Goal: Task Accomplishment & Management: Manage account settings

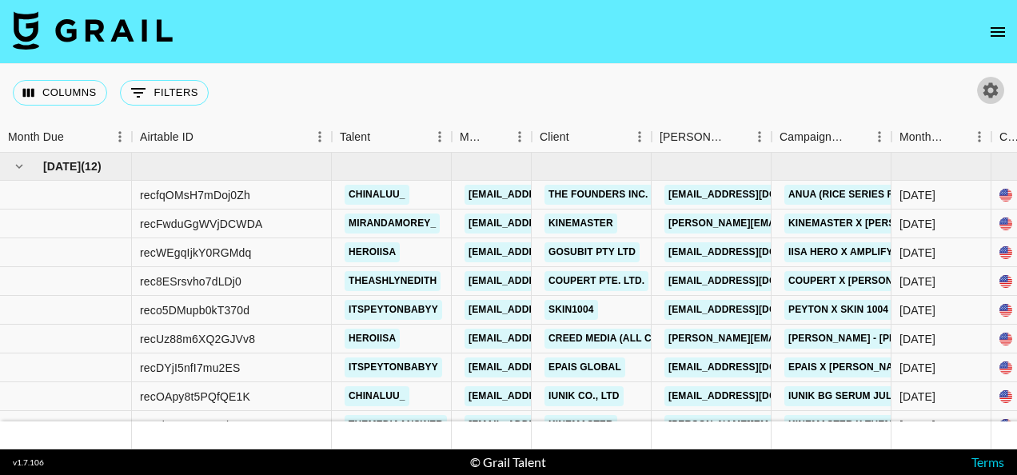
click at [985, 89] on icon "button" at bounding box center [990, 89] width 15 height 15
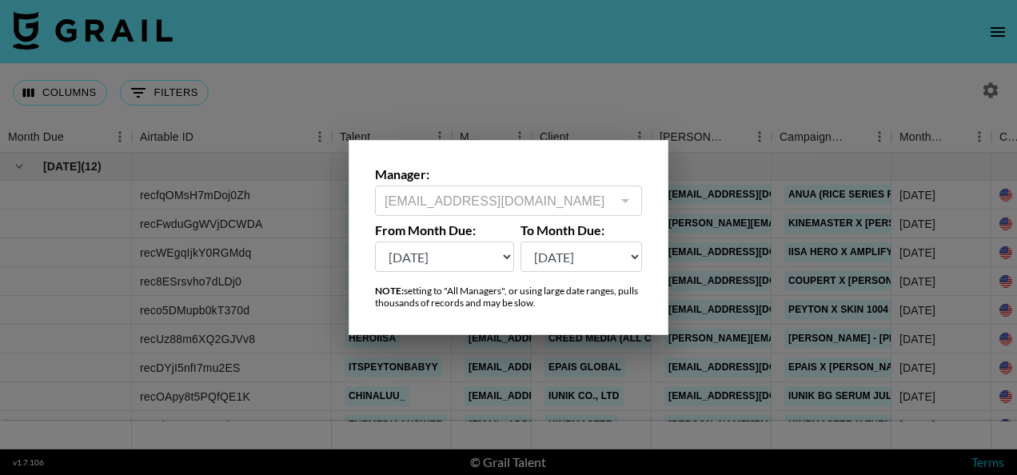
click at [480, 257] on select "[DATE] Sep '[DATE] [DATE] '[DATE] May '[DATE] Mar '[DATE] Jan '[DATE] Nov '[DAT…" at bounding box center [444, 256] width 139 height 30
select select "[DATE]"
click at [375, 241] on select "[DATE] Sep '[DATE] [DATE] '[DATE] May '[DATE] Mar '[DATE] Jan '[DATE] Nov '[DAT…" at bounding box center [444, 256] width 139 height 30
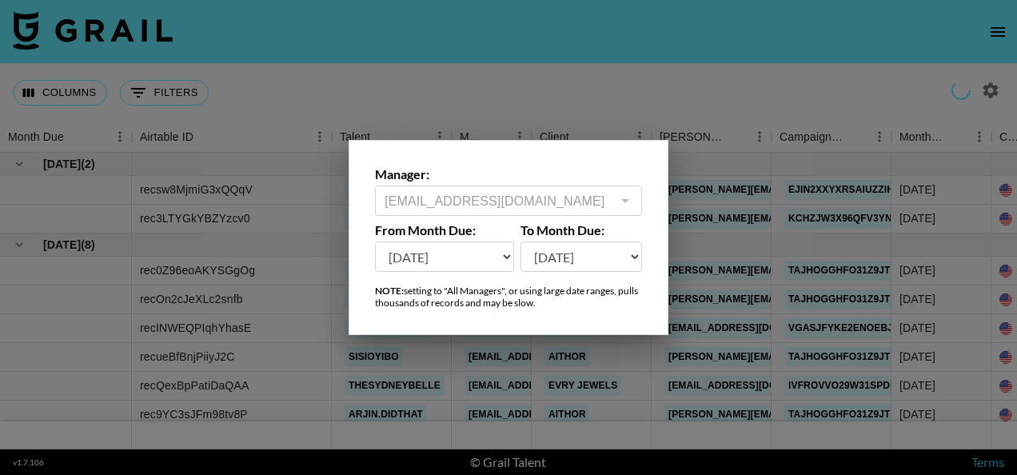
click at [793, 98] on div at bounding box center [508, 237] width 1017 height 475
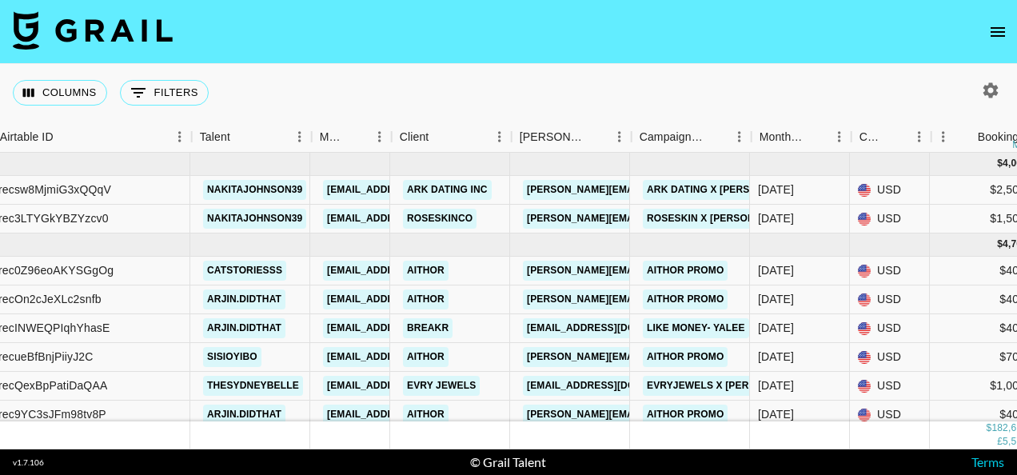
scroll to position [0, 145]
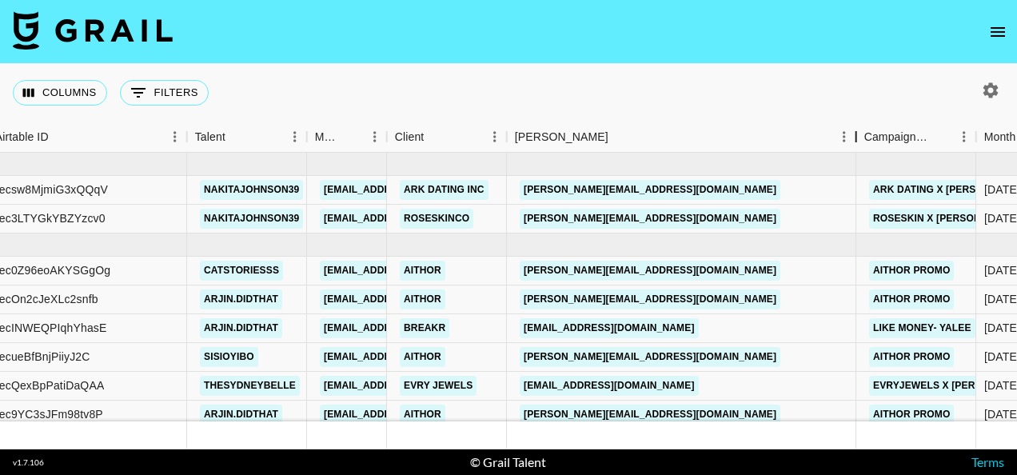
drag, startPoint x: 624, startPoint y: 136, endPoint x: 854, endPoint y: 141, distance: 229.5
click at [854, 141] on div "Booker" at bounding box center [856, 137] width 19 height 31
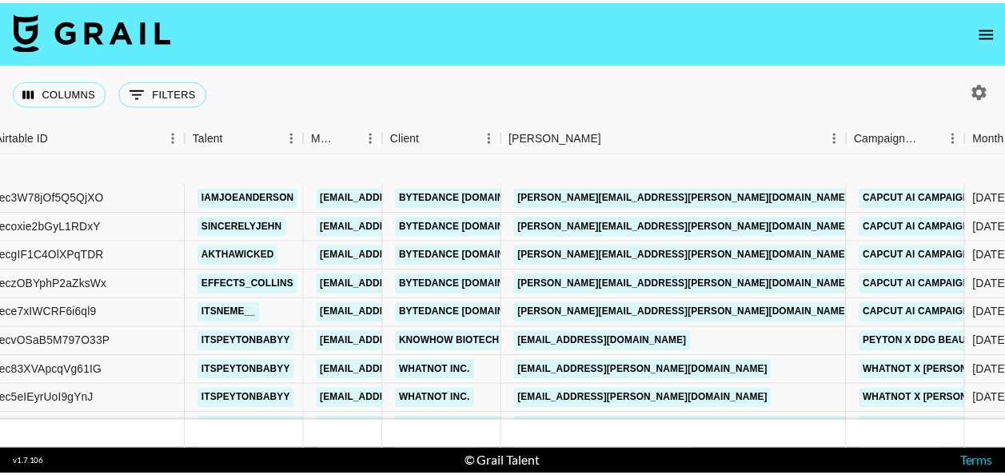
scroll to position [4384, 145]
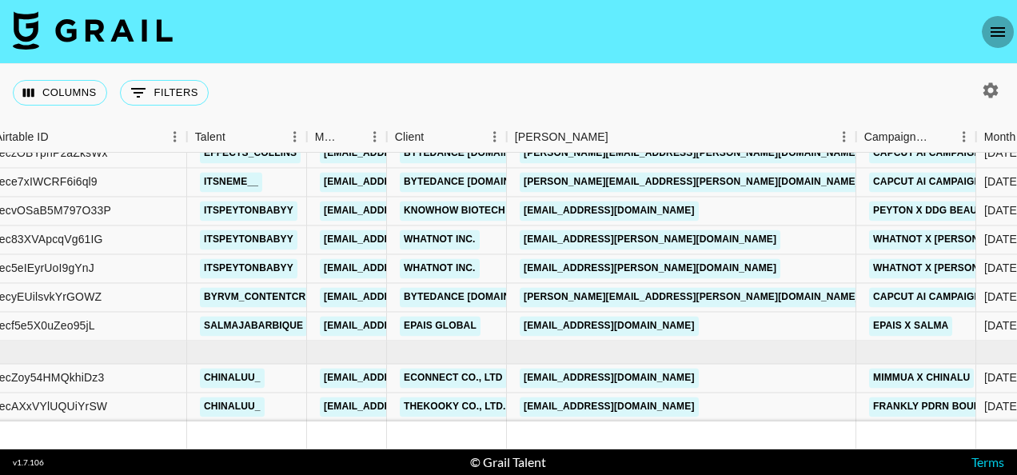
click at [999, 34] on icon "open drawer" at bounding box center [997, 31] width 19 height 19
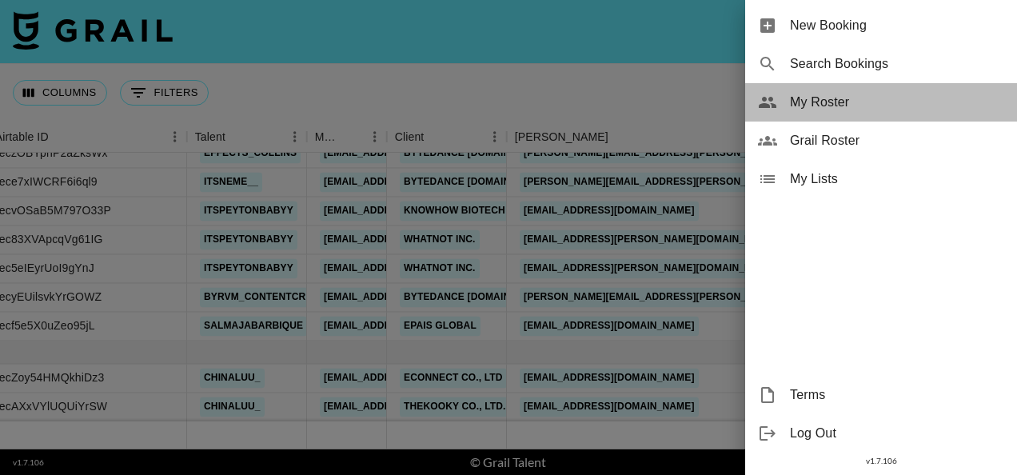
click at [806, 102] on span "My Roster" at bounding box center [897, 102] width 214 height 19
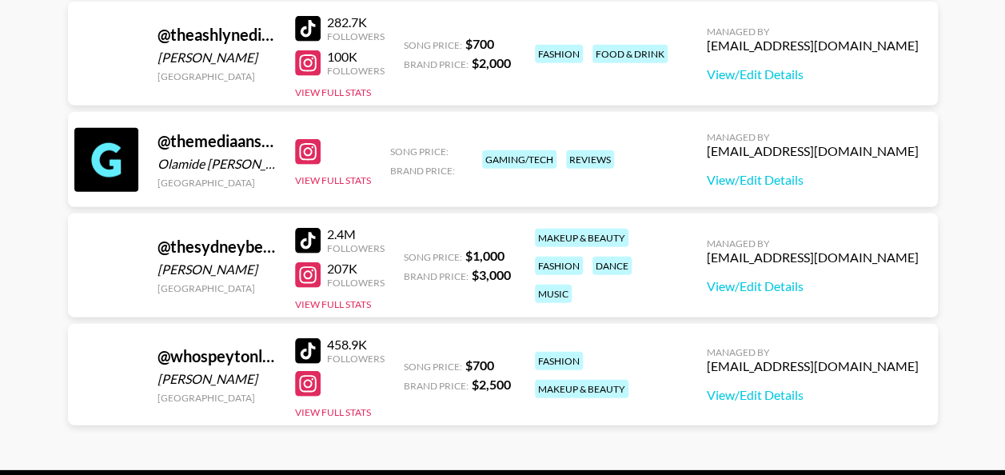
scroll to position [2236, 0]
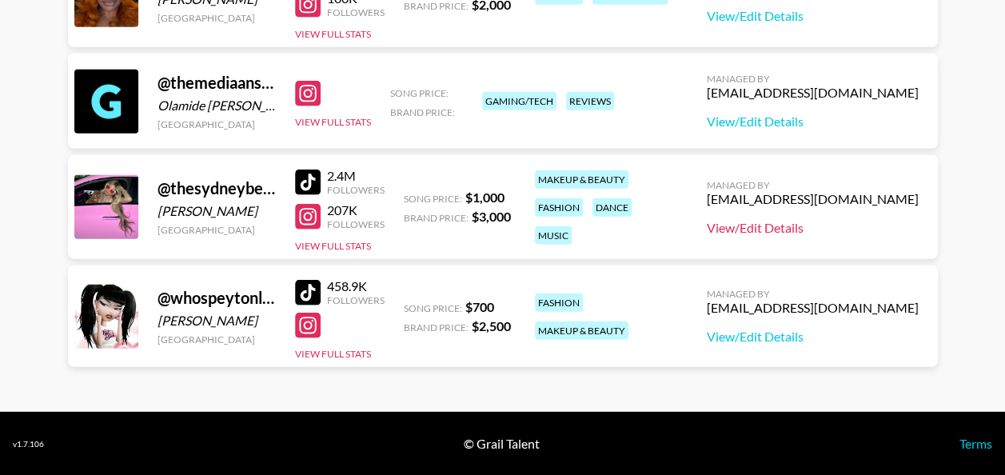
click at [796, 225] on link "View/Edit Details" at bounding box center [813, 228] width 212 height 16
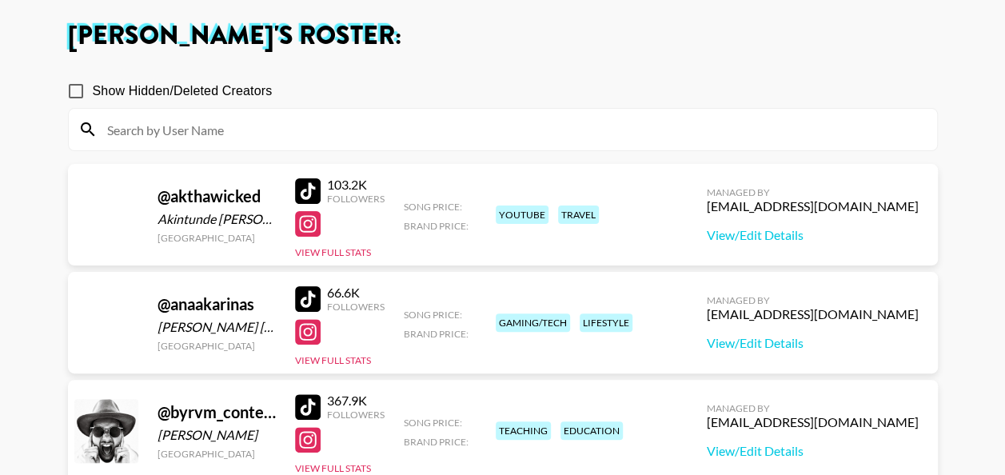
scroll to position [0, 0]
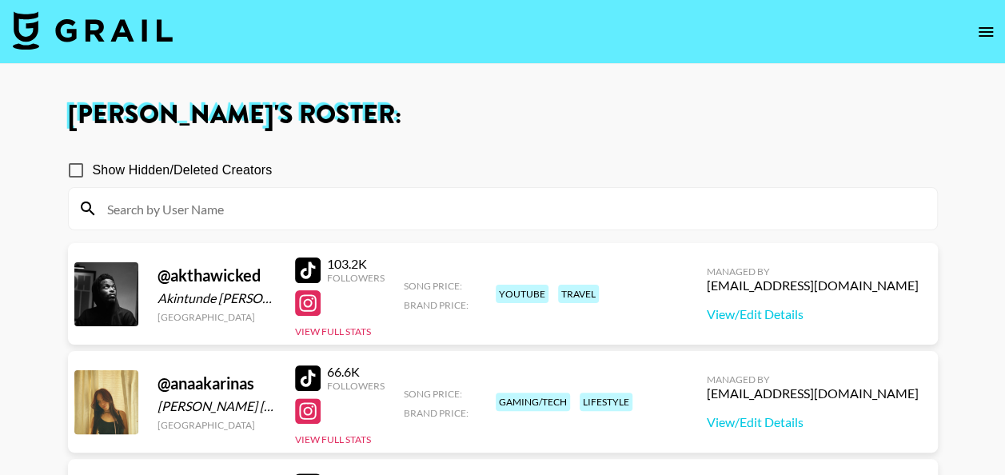
click at [552, 198] on input at bounding box center [513, 209] width 830 height 26
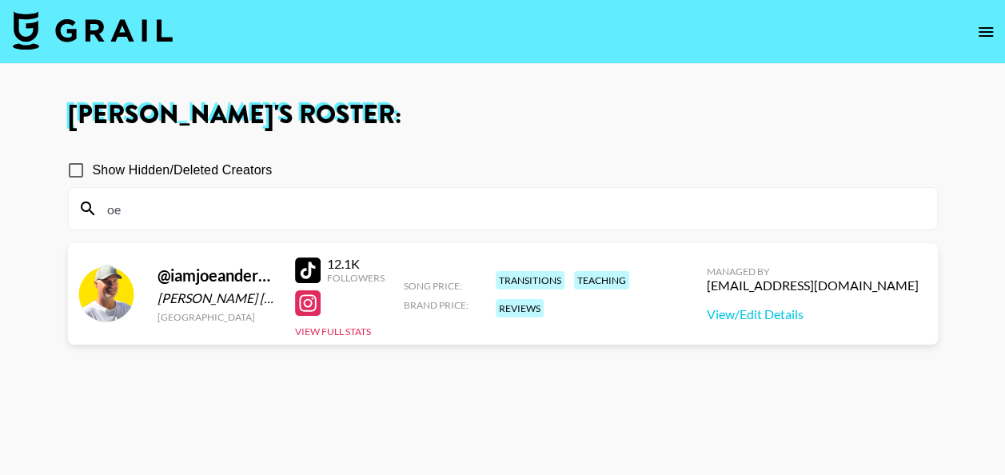
type input "o"
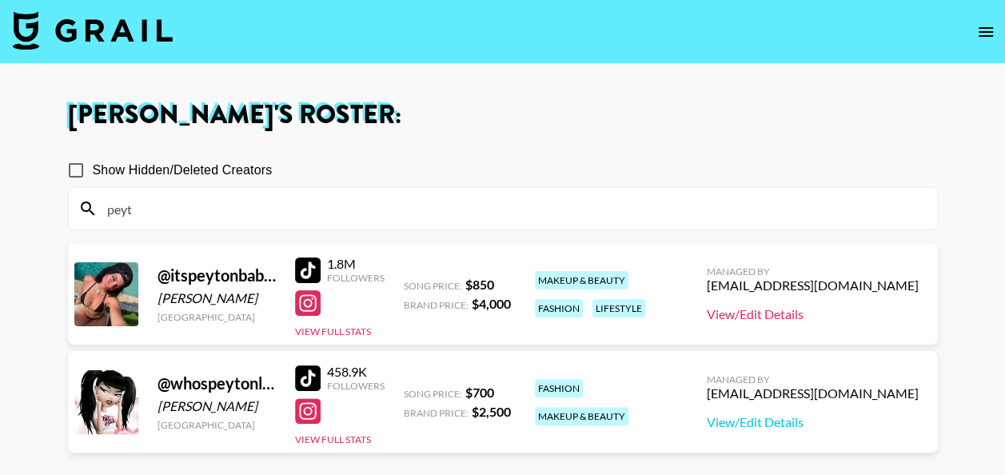
type input "peyt"
click at [823, 317] on link "View/Edit Details" at bounding box center [813, 314] width 212 height 16
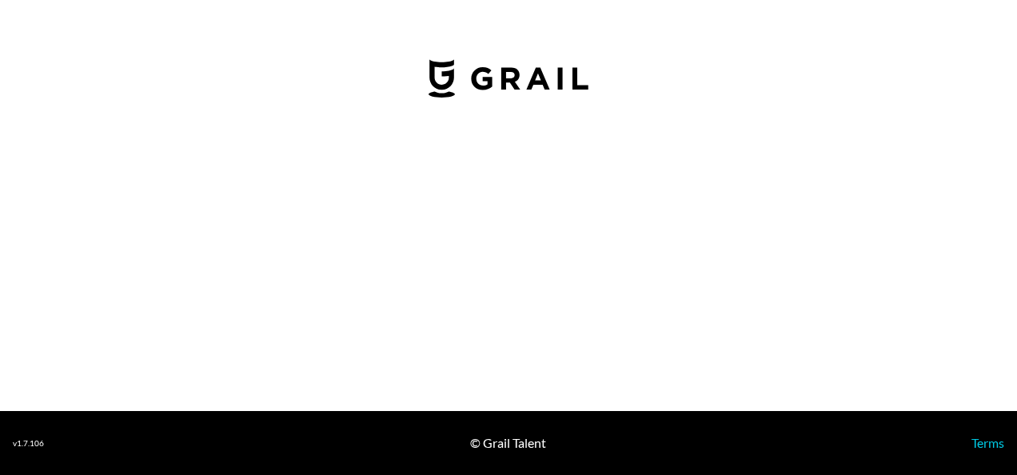
select select "USD"
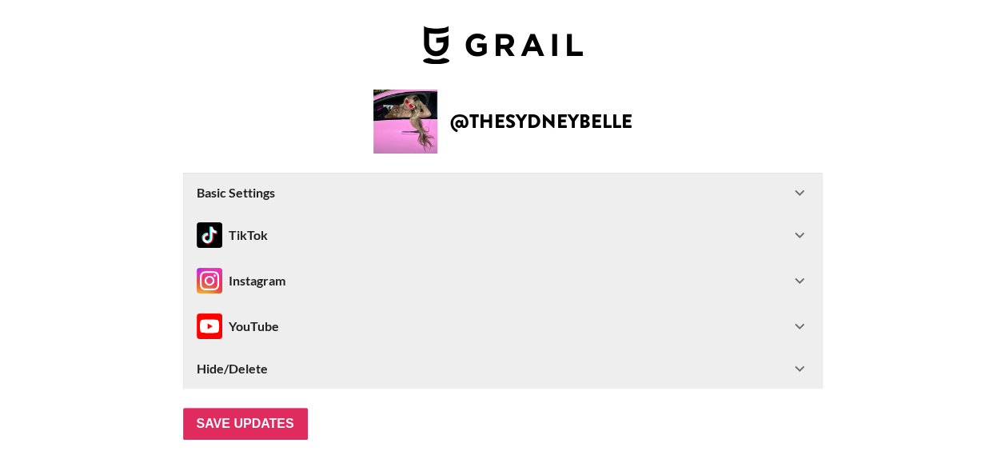
click at [772, 233] on div "TikTok" at bounding box center [493, 235] width 593 height 26
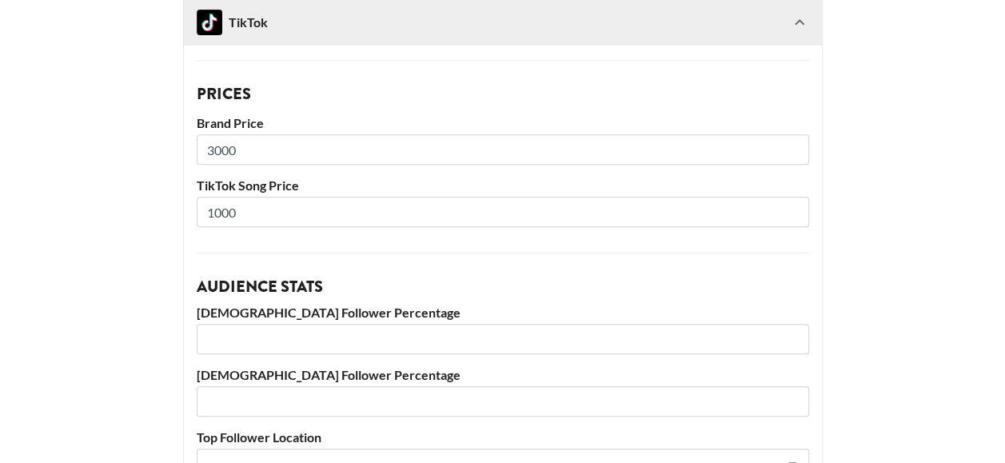
scroll to position [313, 0]
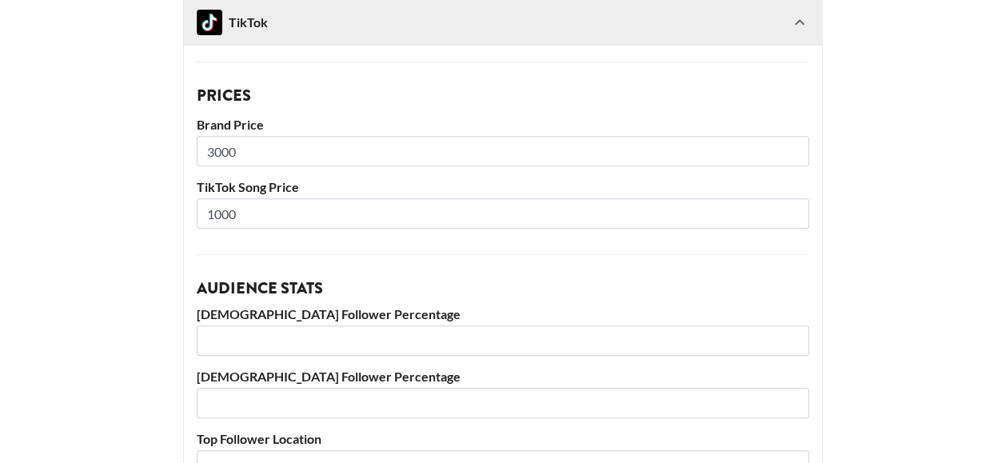
click at [391, 211] on input "1000" at bounding box center [503, 213] width 612 height 30
drag, startPoint x: 256, startPoint y: 209, endPoint x: 205, endPoint y: 216, distance: 51.6
click at [205, 216] on input "1000" at bounding box center [503, 213] width 612 height 30
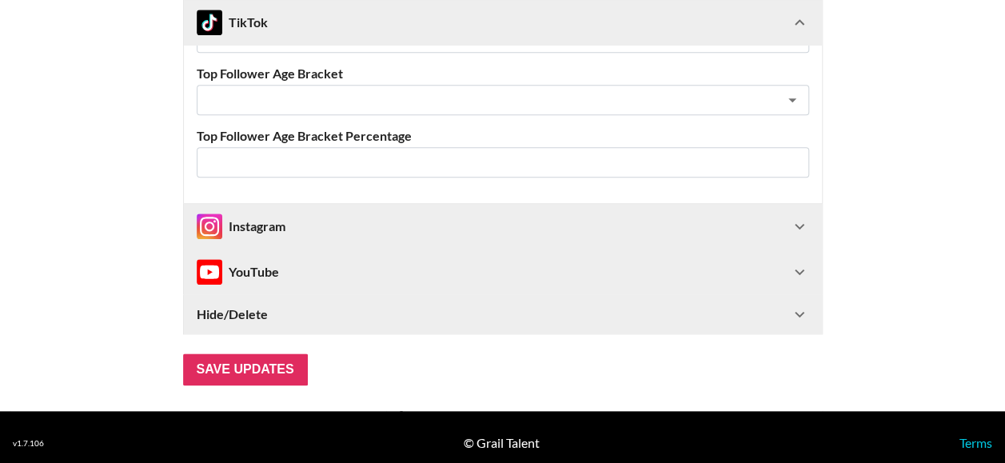
scroll to position [805, 0]
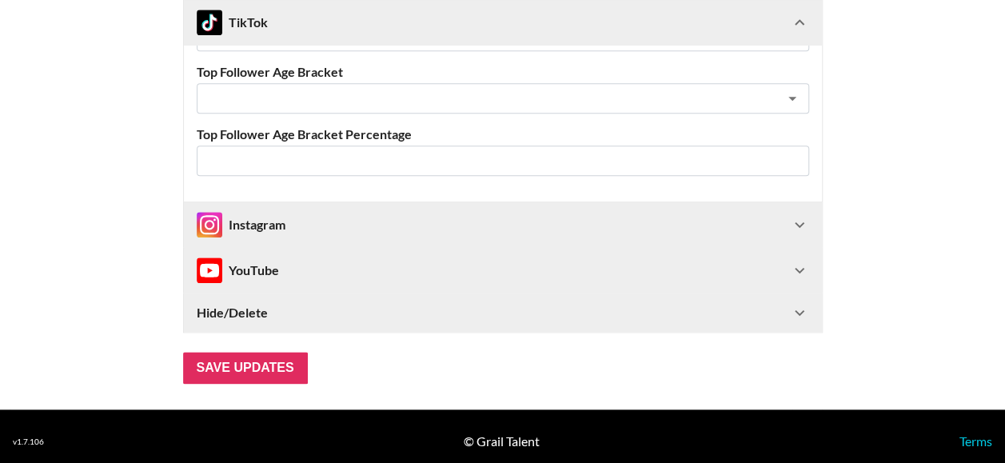
type input "700"
click at [603, 208] on div "Instagram" at bounding box center [503, 224] width 638 height 45
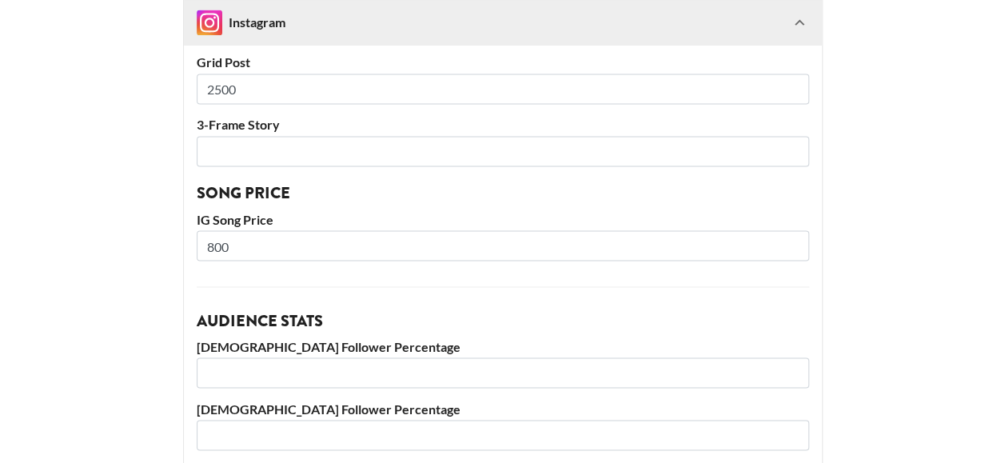
scroll to position [1286, 0]
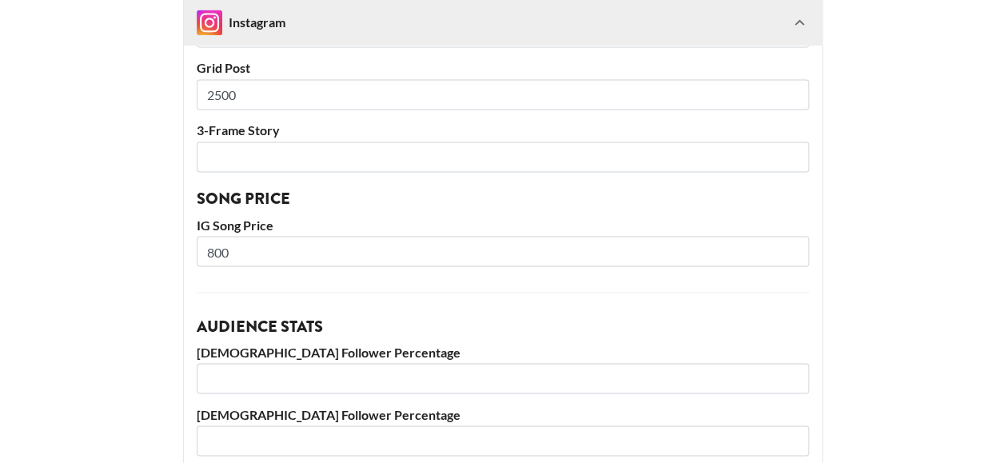
click at [357, 249] on input "800" at bounding box center [503, 251] width 612 height 30
type input "8"
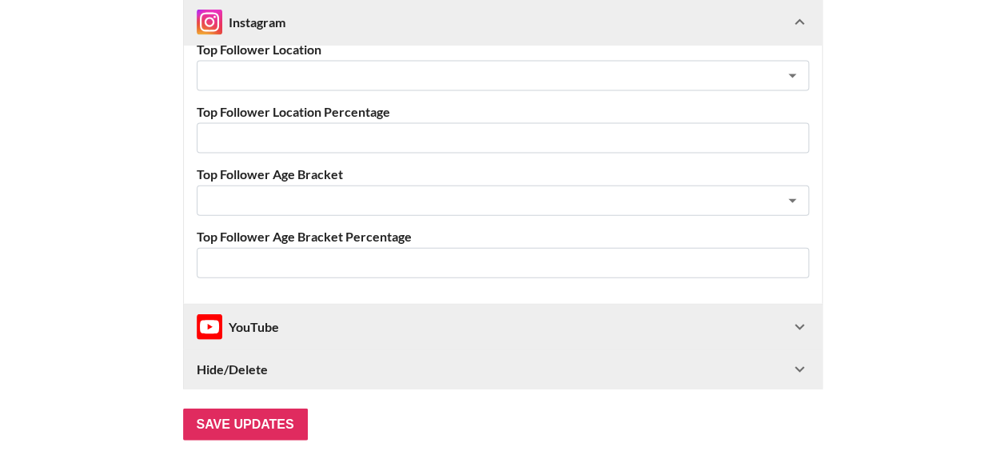
scroll to position [1777, 0]
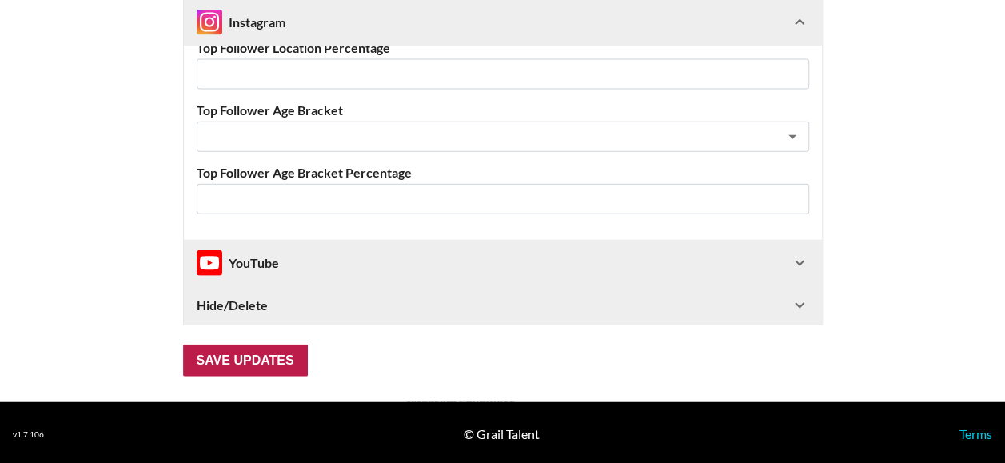
type input "700"
click at [236, 353] on input "Save Updates" at bounding box center [245, 361] width 125 height 32
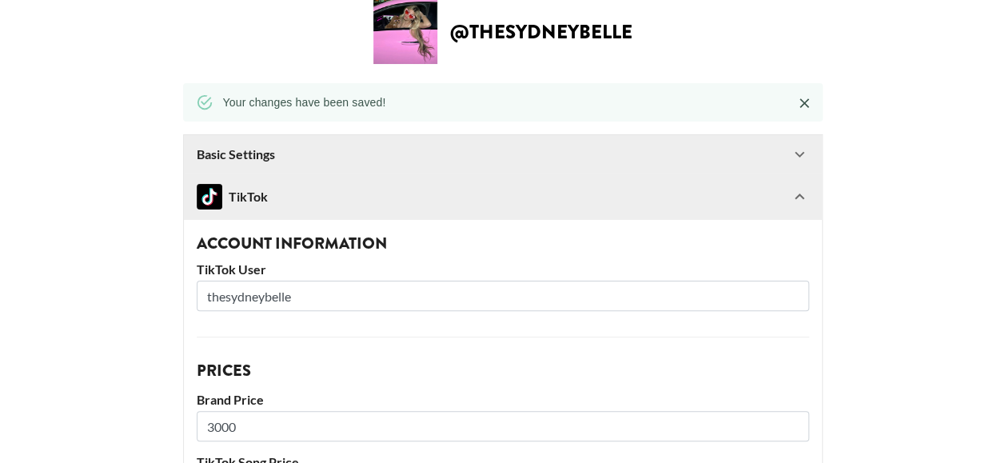
scroll to position [0, 0]
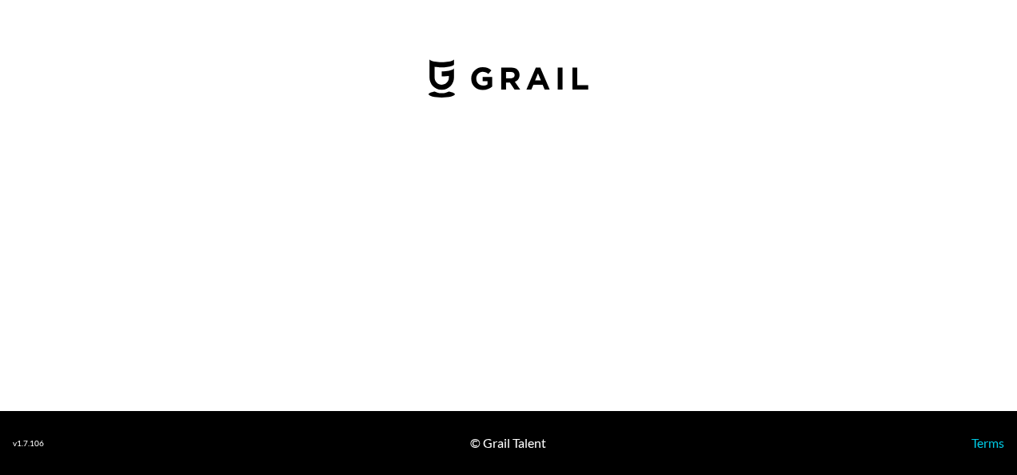
select select "USD"
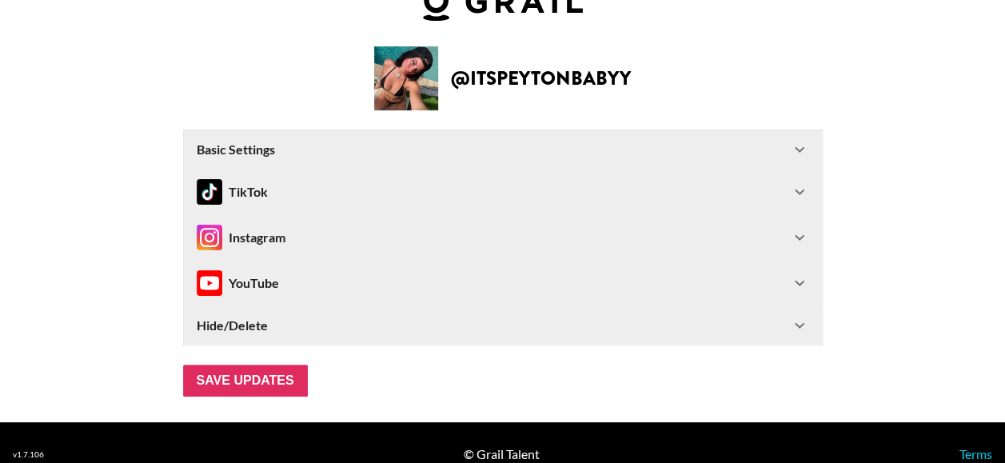
scroll to position [65, 0]
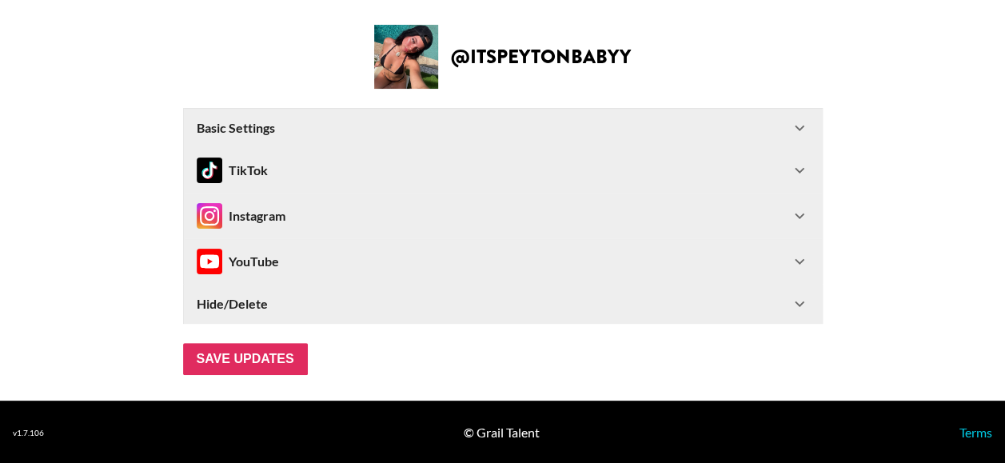
click at [724, 170] on div "TikTok" at bounding box center [493, 171] width 593 height 26
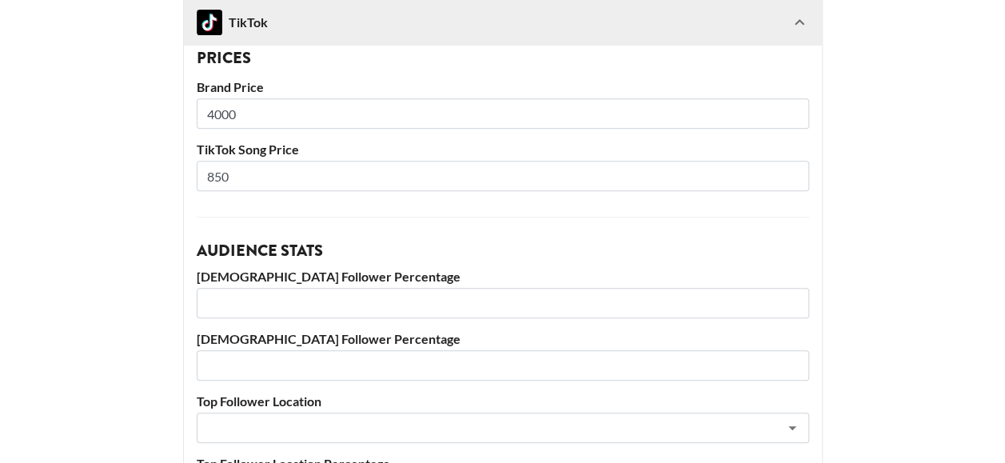
scroll to position [383, 0]
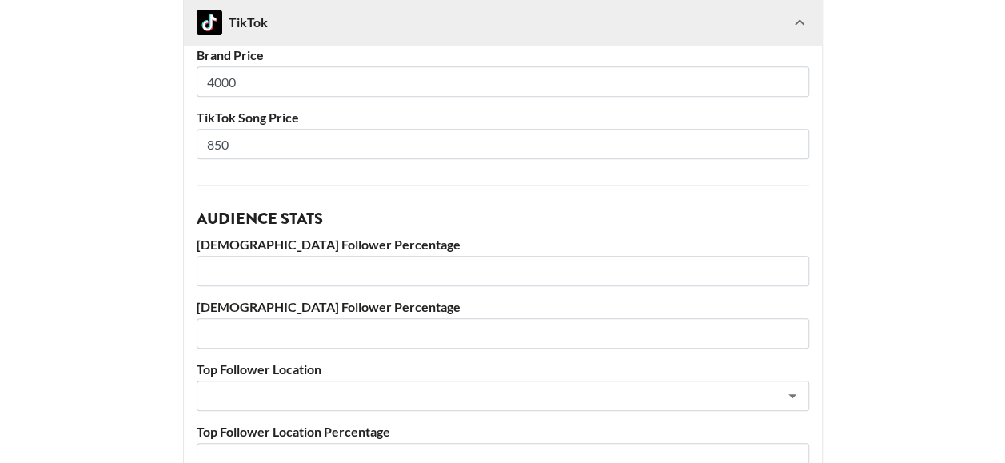
click at [273, 146] on input "850" at bounding box center [503, 144] width 612 height 30
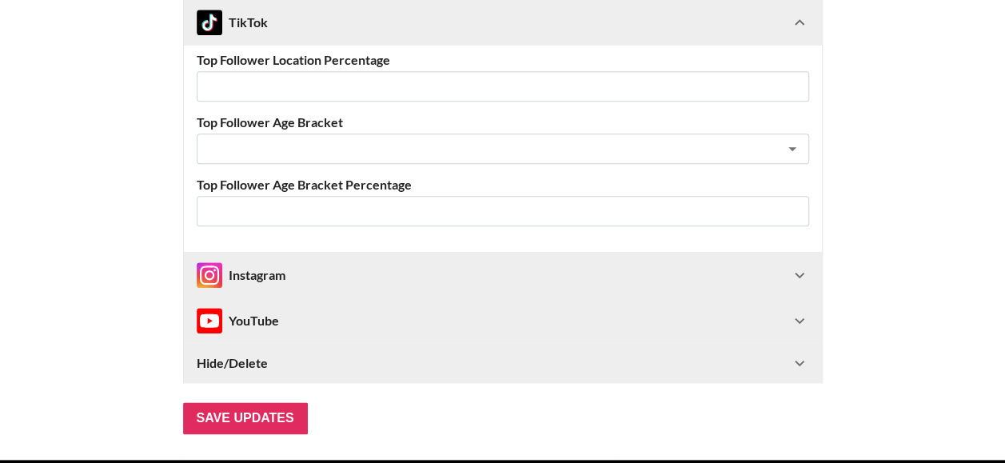
type input "800"
click at [643, 281] on div "Instagram" at bounding box center [493, 275] width 593 height 26
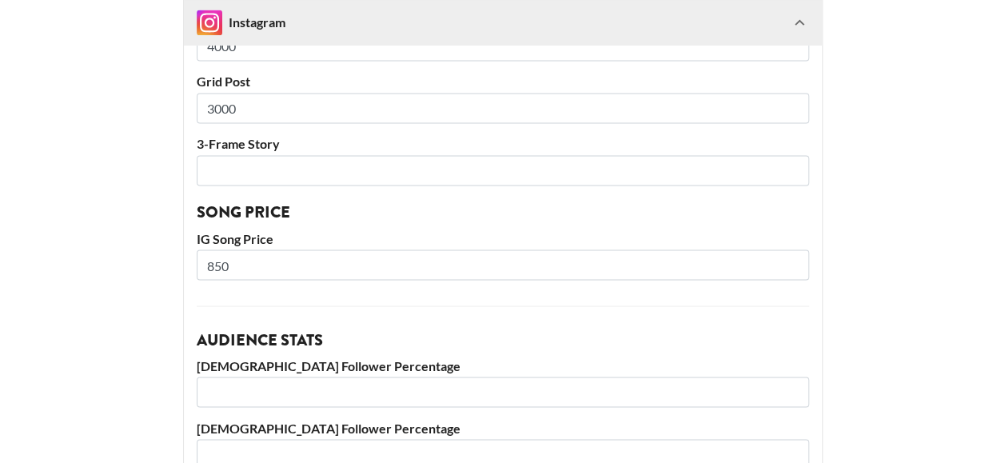
scroll to position [1265, 0]
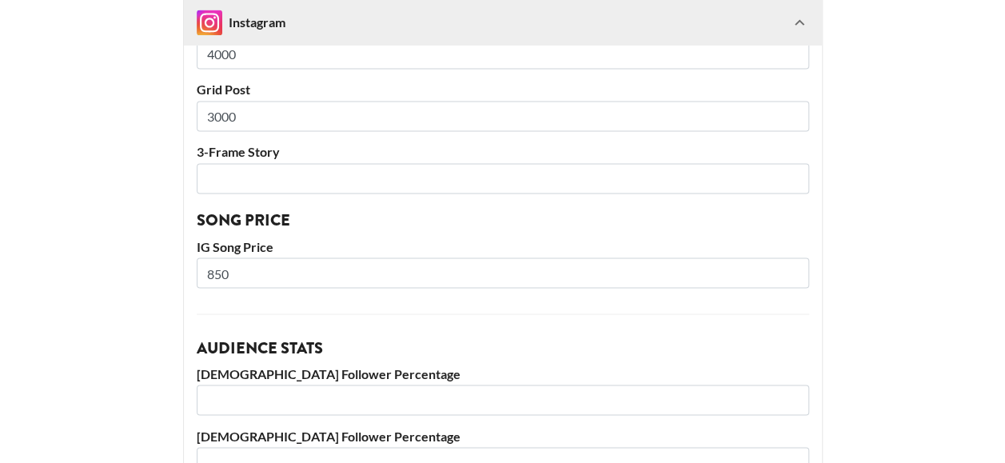
click at [470, 277] on input "850" at bounding box center [503, 272] width 612 height 30
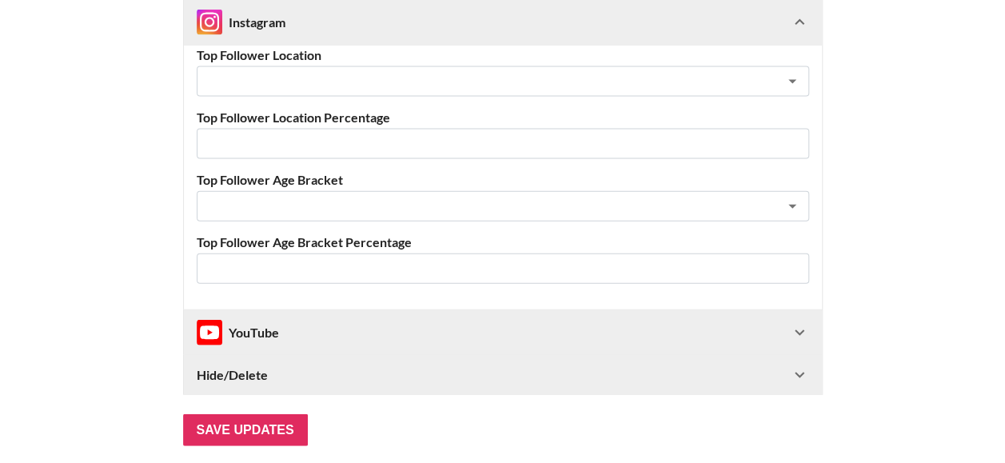
scroll to position [1777, 0]
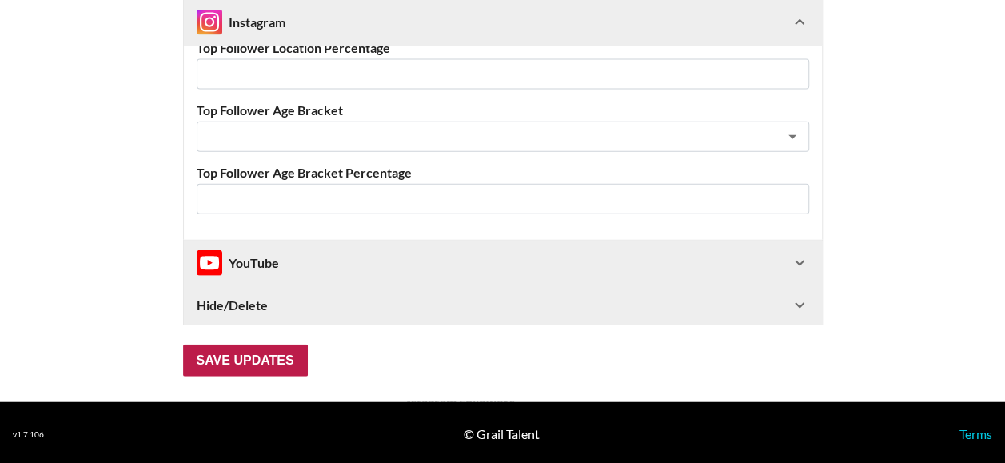
type input "800"
click at [248, 354] on input "Save Updates" at bounding box center [245, 361] width 125 height 32
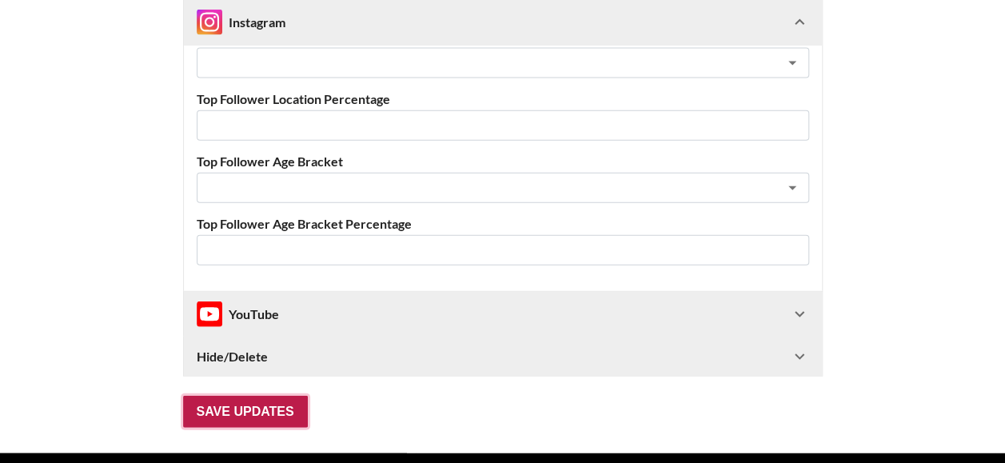
scroll to position [90, 0]
